Goal: Task Accomplishment & Management: Use online tool/utility

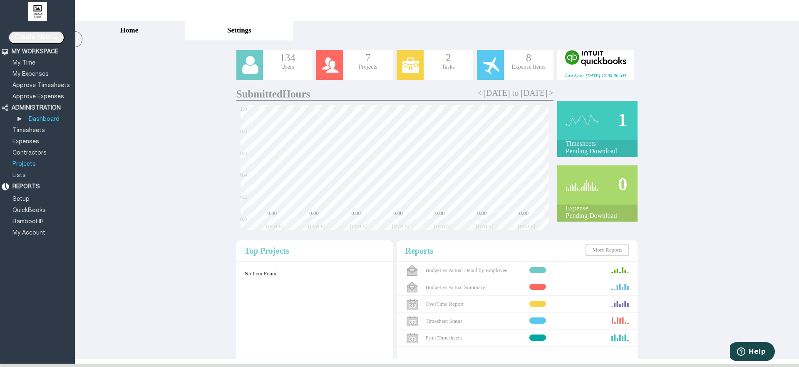
click at [30, 162] on link "Projects" at bounding box center [24, 164] width 26 height 5
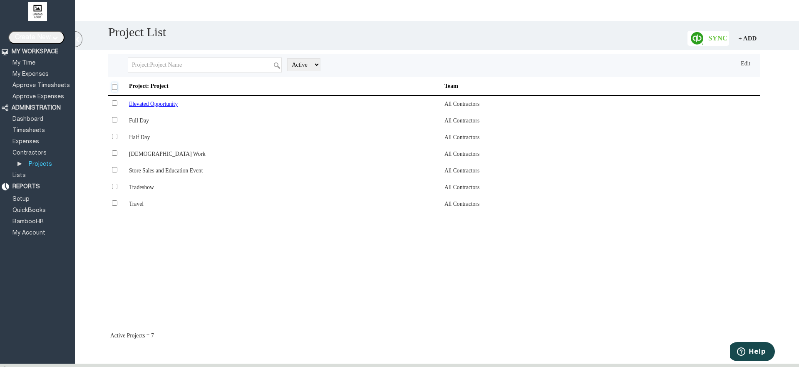
click at [117, 88] on input "checkbox" at bounding box center [114, 86] width 5 height 9
checkbox input "true"
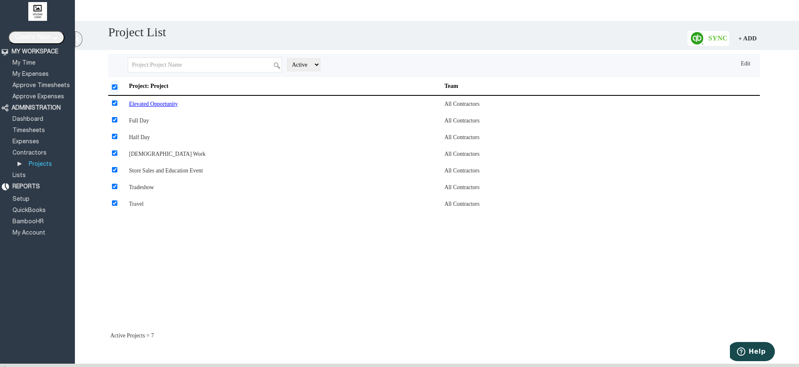
checkbox input "true"
click at [308, 66] on input "Close Projects" at bounding box center [318, 65] width 50 height 16
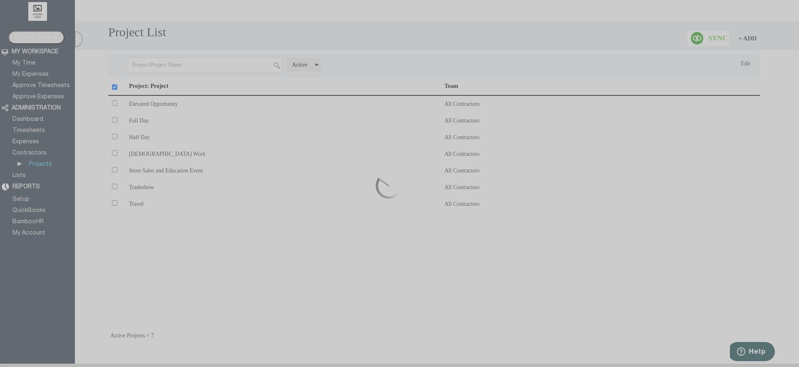
checkbox input "false"
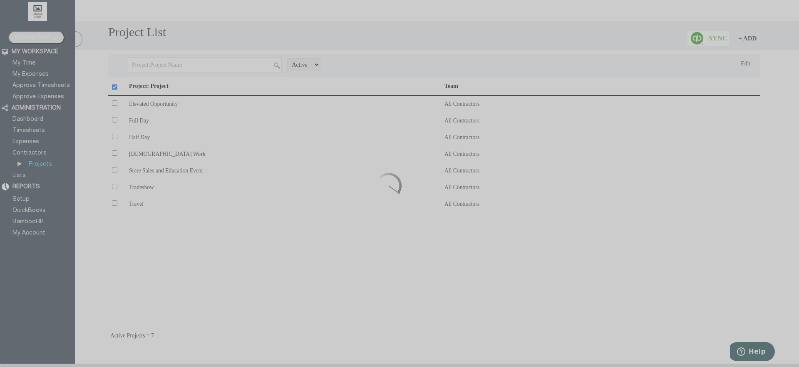
checkbox input "false"
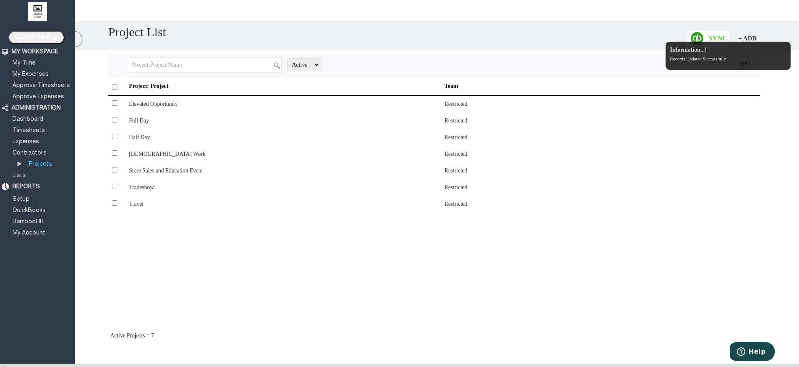
click at [119, 87] on th at bounding box center [118, 87] width 21 height 16
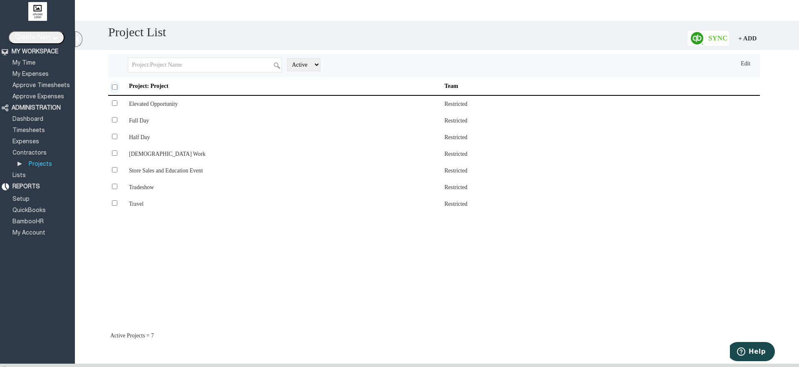
click at [115, 87] on input "checkbox" at bounding box center [114, 86] width 5 height 9
checkbox input "true"
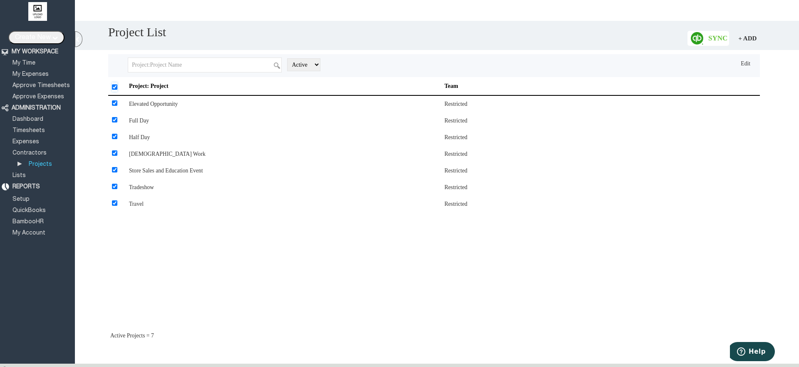
checkbox input "true"
click at [254, 67] on input "Open Projects" at bounding box center [258, 65] width 57 height 16
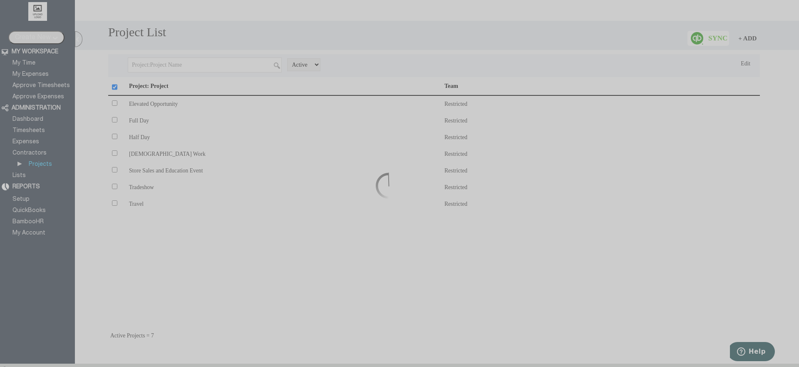
checkbox input "false"
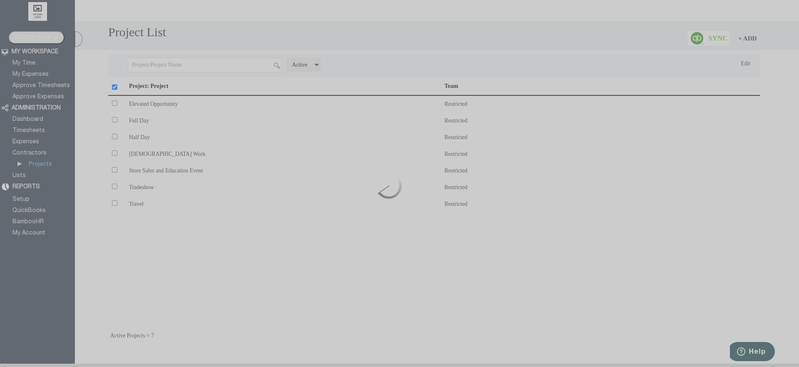
checkbox input "false"
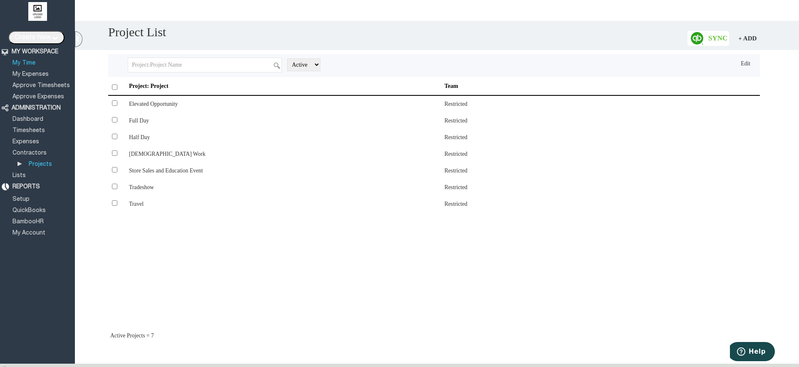
click at [25, 60] on link "My Time" at bounding box center [23, 62] width 25 height 5
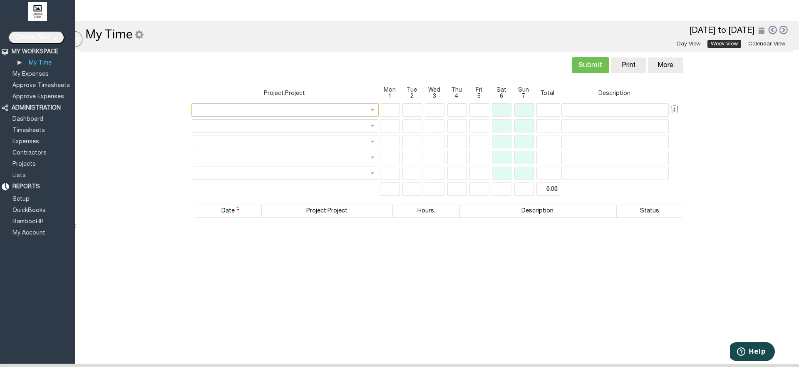
click at [372, 106] on input "text" at bounding box center [285, 109] width 187 height 13
click at [327, 131] on link "Elevated Opportunity" at bounding box center [285, 130] width 185 height 10
type input "Elevated Opportunity"
click at [465, 52] on div "Submit Verify Conflict Copy Print [GEOGRAPHIC_DATA] More Copy Previous [GEOGRAP…" at bounding box center [437, 64] width 497 height 29
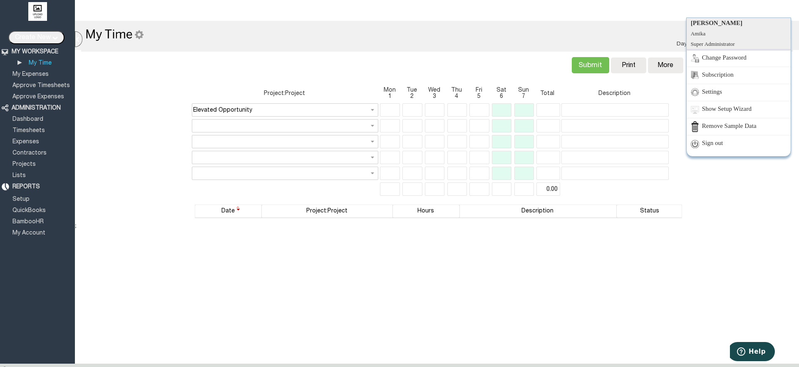
click at [735, 141] on link "Sign out" at bounding box center [739, 143] width 104 height 17
